Goal: Find specific page/section: Find specific page/section

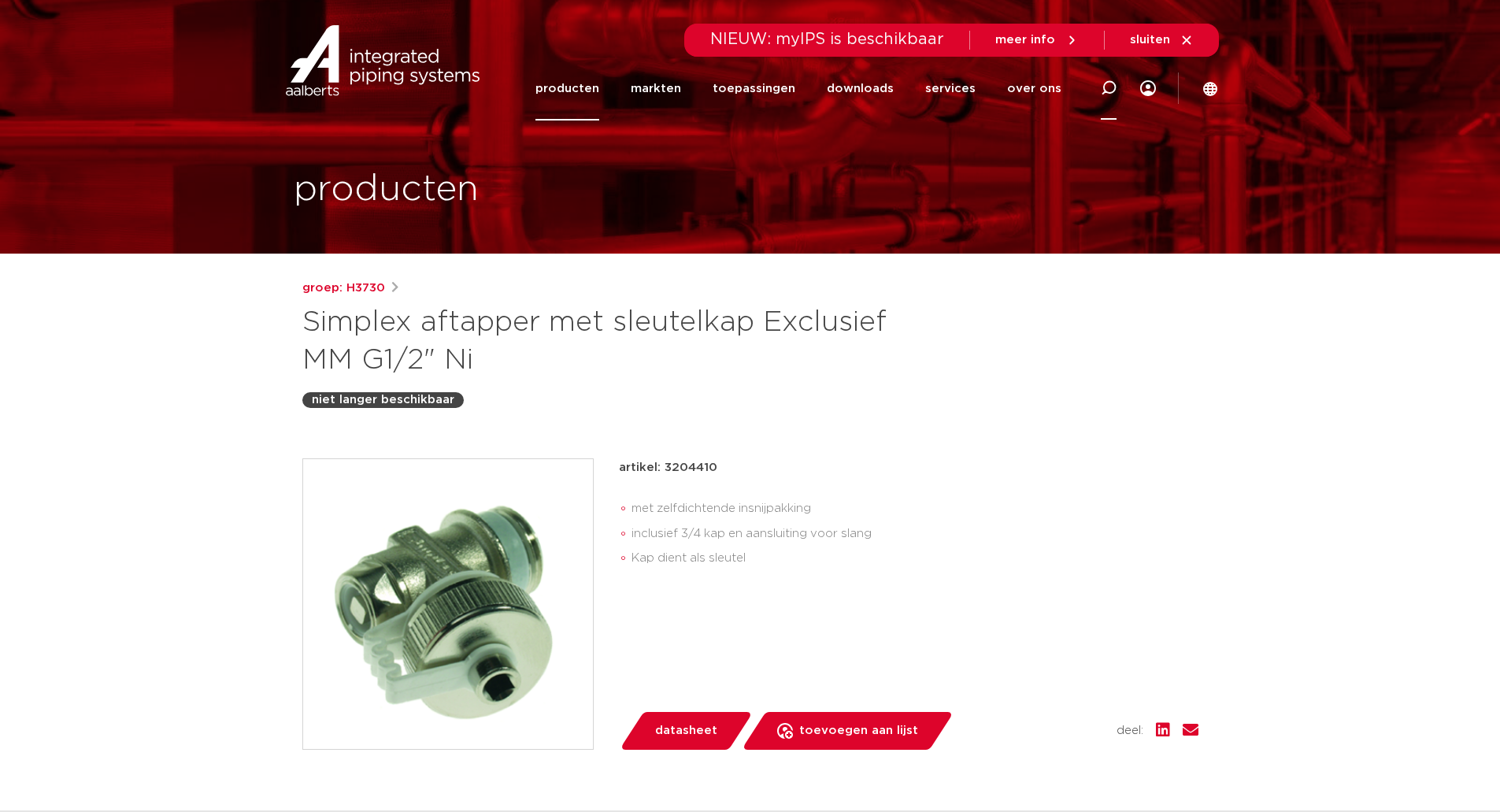
click at [1097, 93] on div at bounding box center [1109, 88] width 63 height 65
paste input "F10604"
type input "F10604"
click button "Zoeken" at bounding box center [0, 0] width 0 height 0
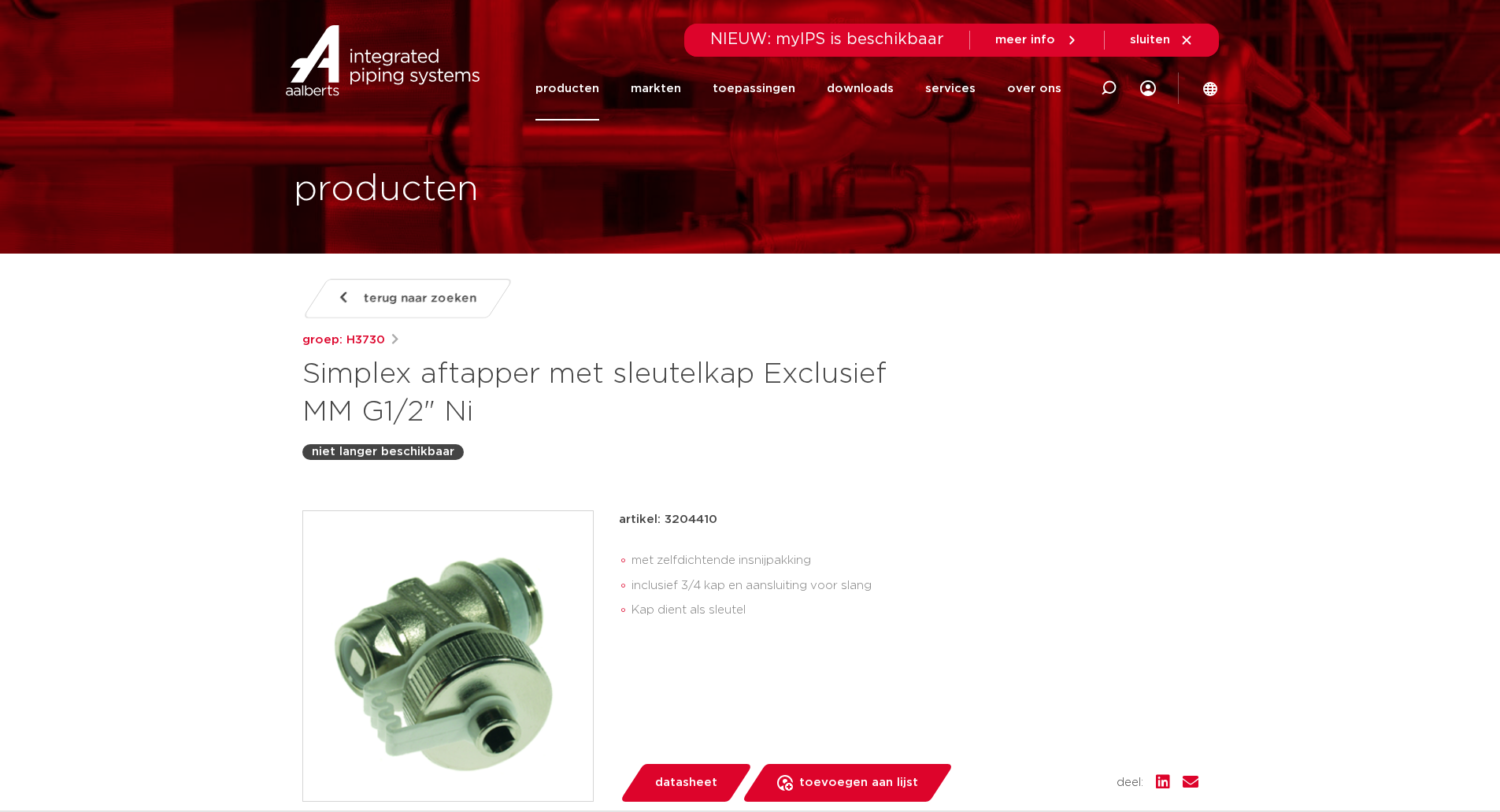
drag, startPoint x: 1092, startPoint y: 510, endPoint x: 1034, endPoint y: 520, distance: 58.9
click at [1092, 510] on div "artikel: 3204410" at bounding box center [909, 519] width 580 height 19
